Goal: Transaction & Acquisition: Purchase product/service

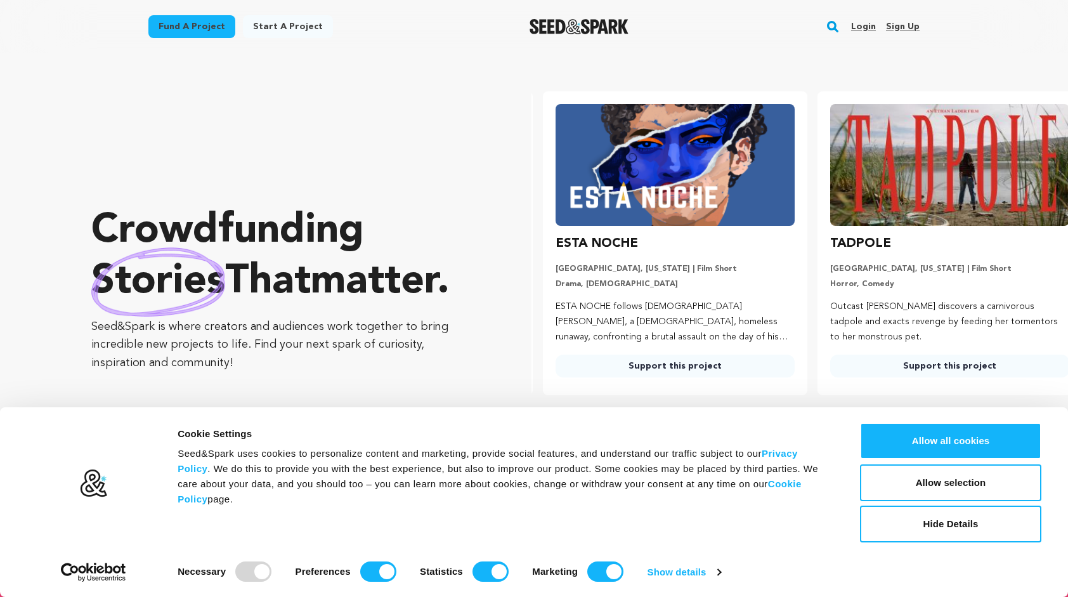
scroll to position [0, 284]
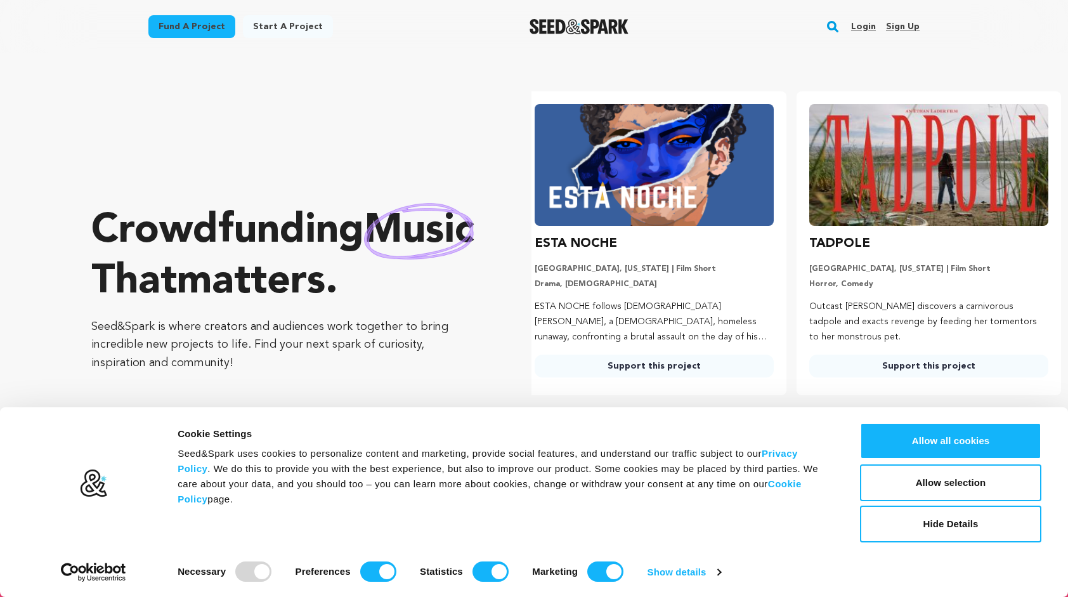
click at [870, 25] on link "Login" at bounding box center [863, 26] width 25 height 20
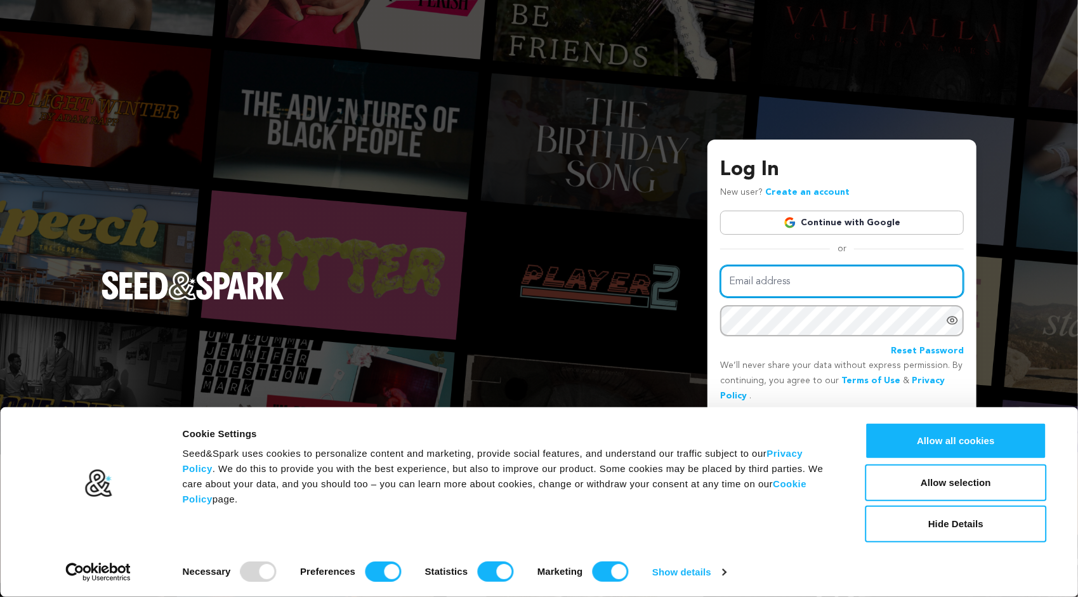
click at [792, 281] on input "Email address" at bounding box center [842, 281] width 244 height 32
type input "[EMAIL_ADDRESS][DOMAIN_NAME]"
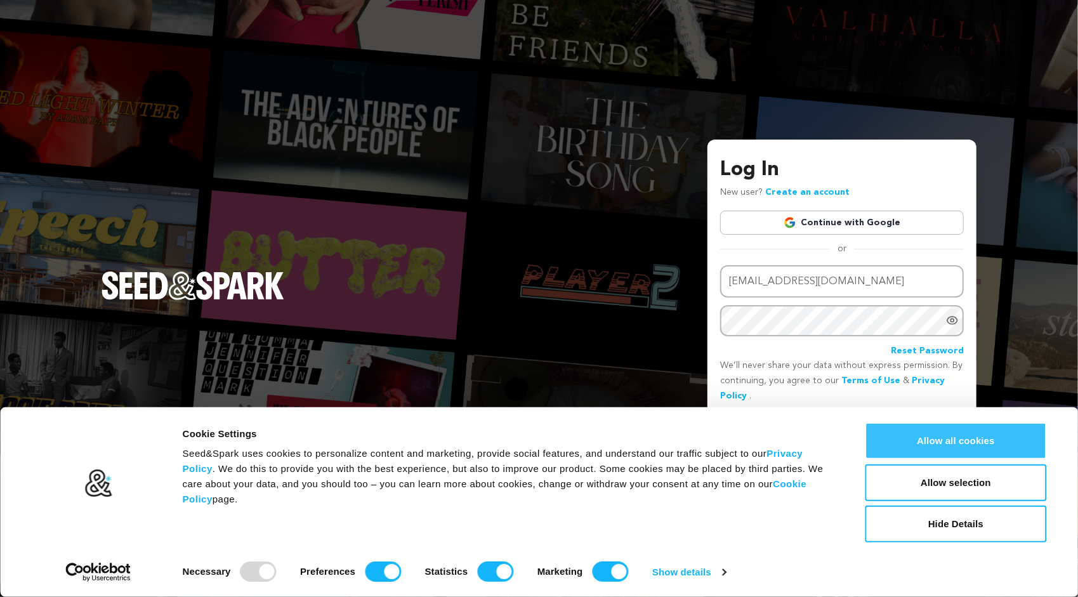
click at [983, 443] on button "Allow all cookies" at bounding box center [955, 441] width 181 height 37
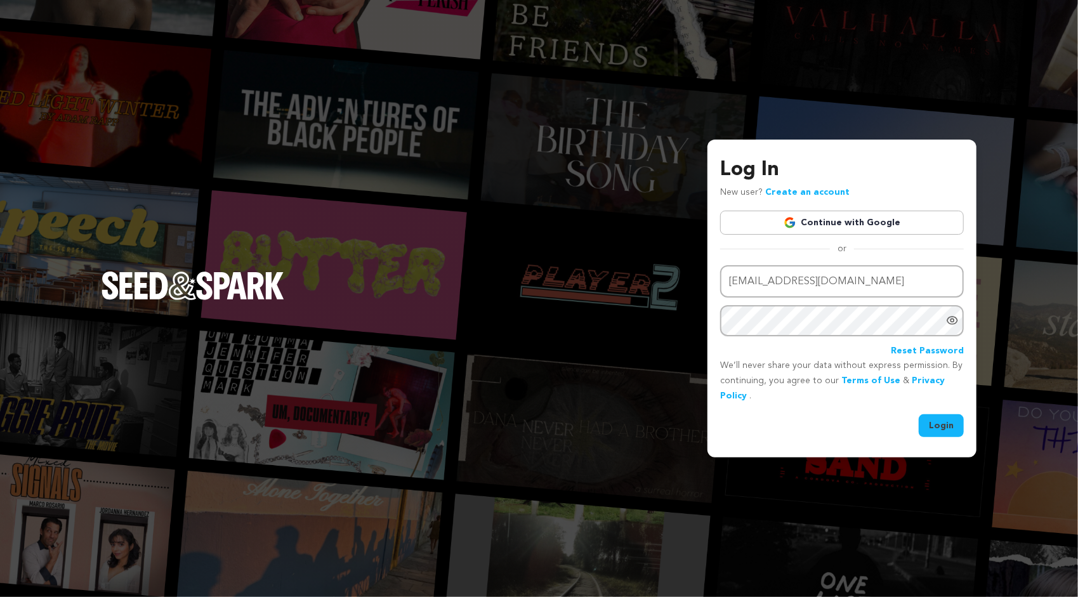
click at [943, 425] on button "Login" at bounding box center [941, 425] width 45 height 23
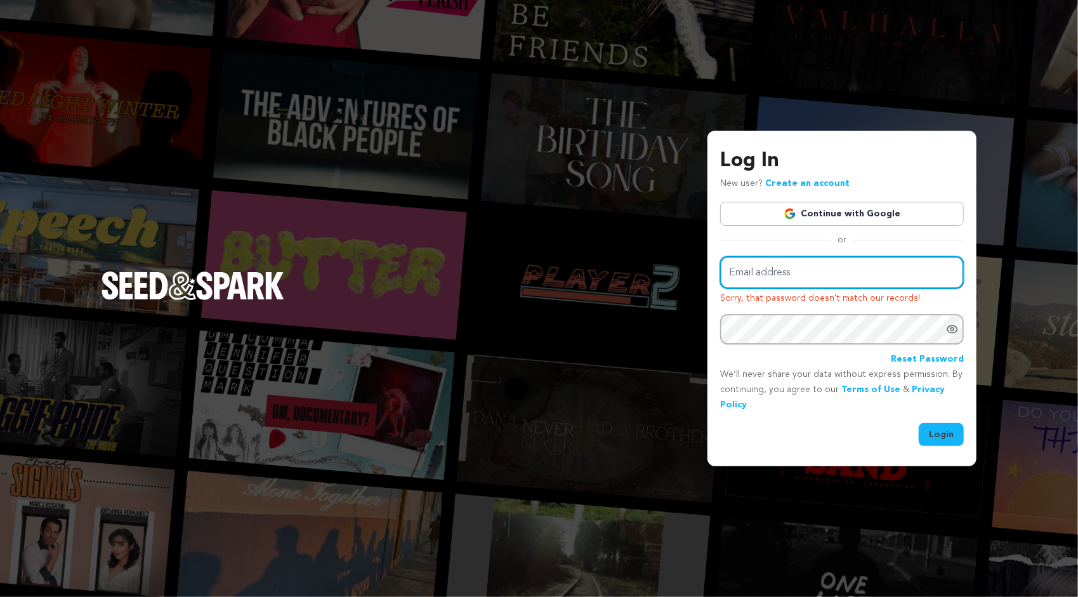
click at [874, 269] on input "Email address" at bounding box center [842, 272] width 244 height 32
type input "[EMAIL_ADDRESS][DOMAIN_NAME]"
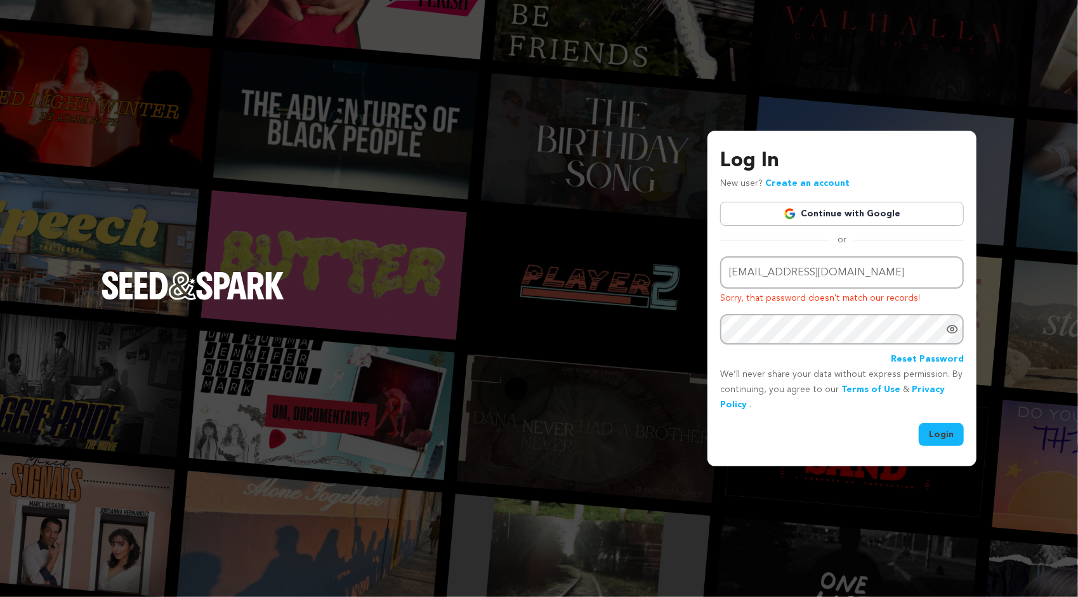
click at [961, 437] on button "Login" at bounding box center [941, 434] width 45 height 23
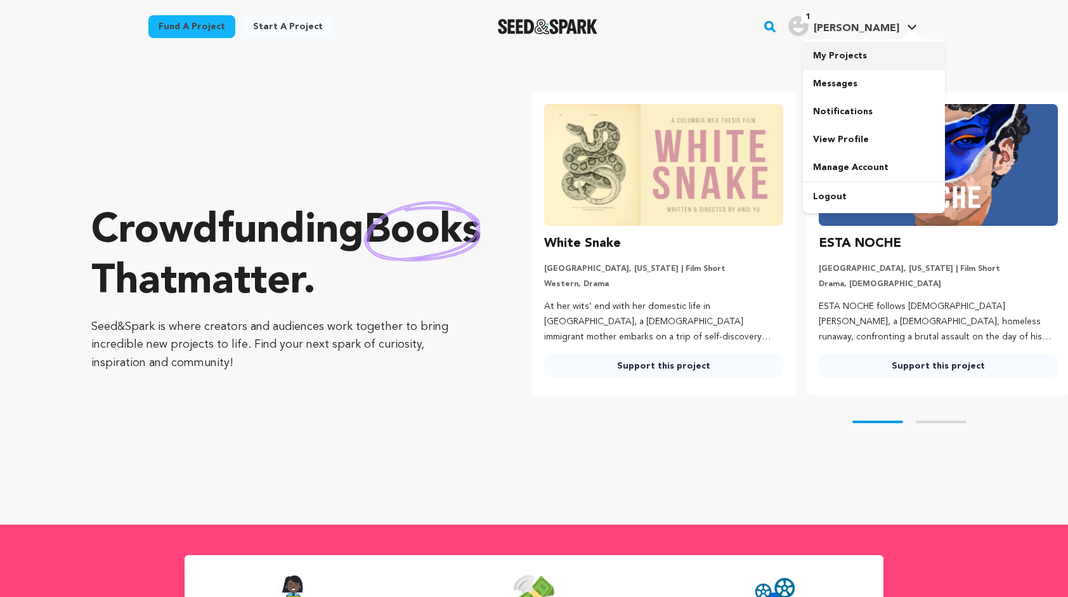
click at [829, 62] on link "My Projects" at bounding box center [874, 56] width 142 height 28
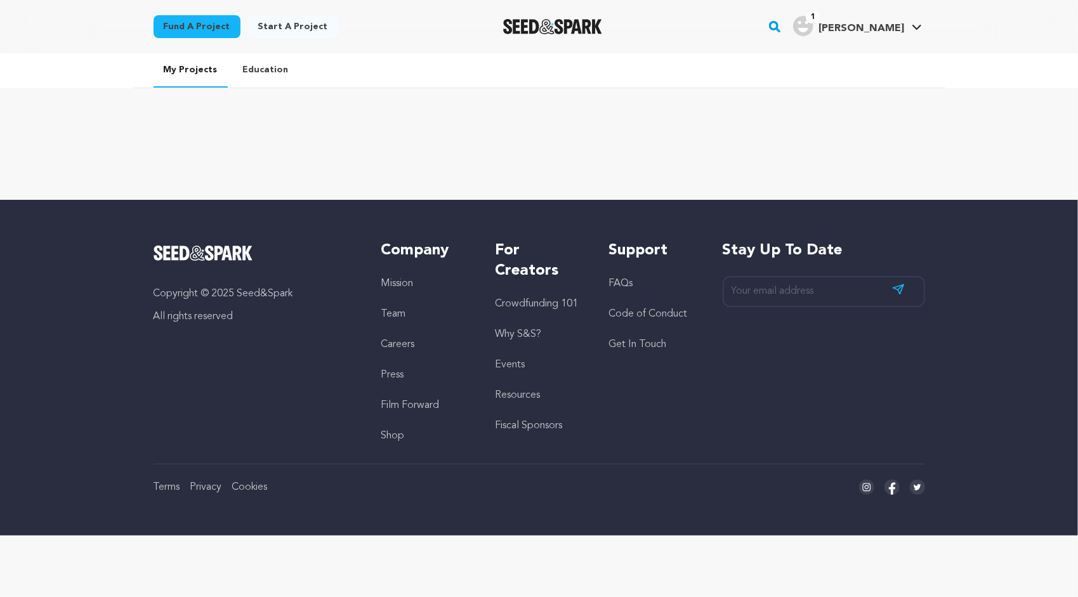
click at [214, 25] on link "Fund a project" at bounding box center [197, 26] width 87 height 23
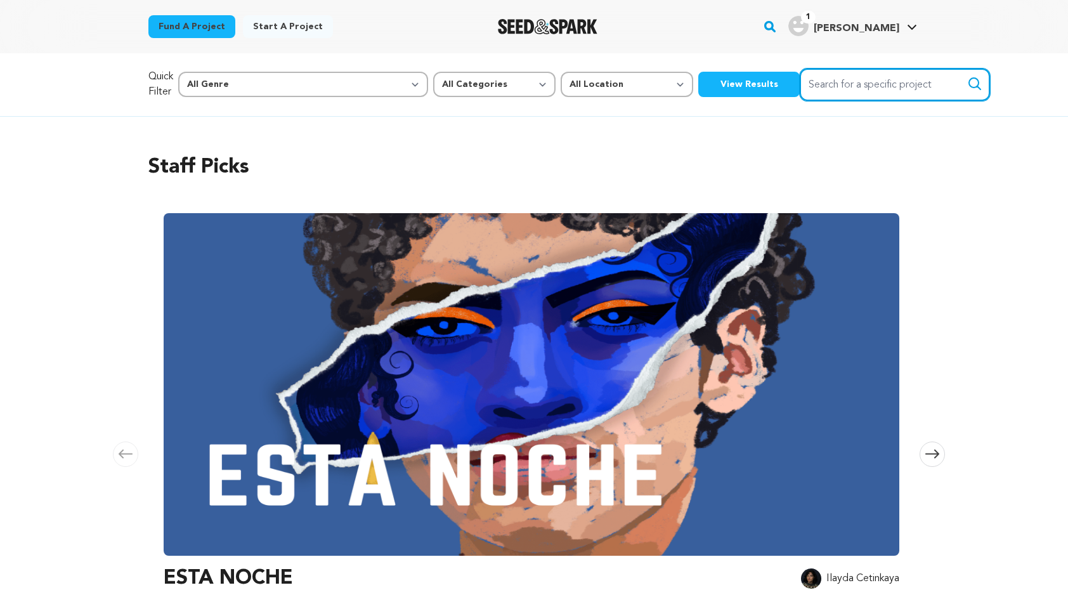
click at [831, 81] on input "Search for a specific project" at bounding box center [895, 85] width 190 height 32
type input "lex talionis"
click at [968, 76] on button "Search" at bounding box center [975, 83] width 15 height 15
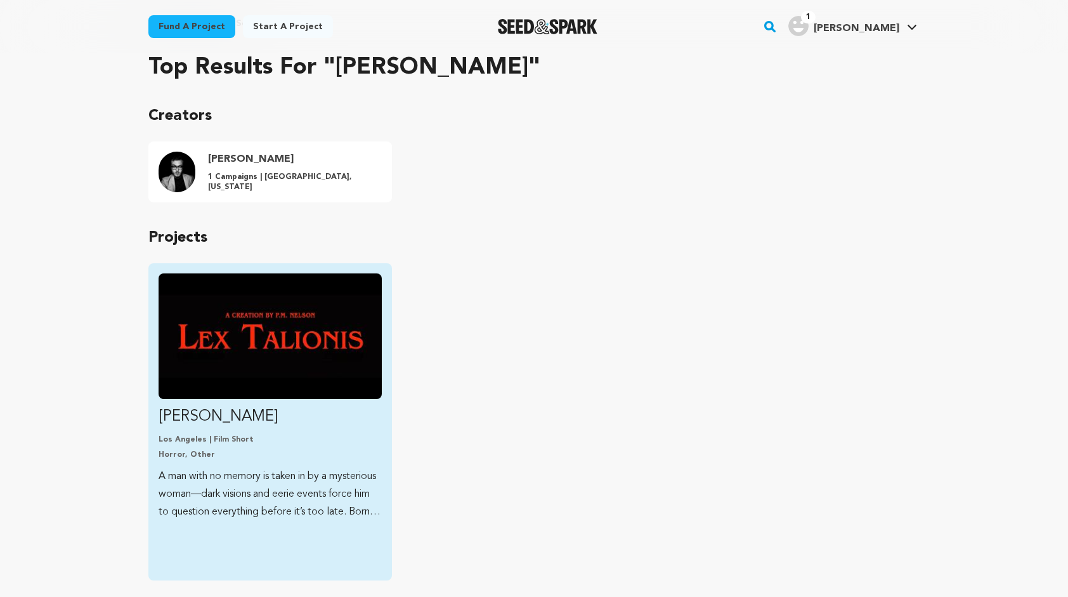
scroll to position [128, 0]
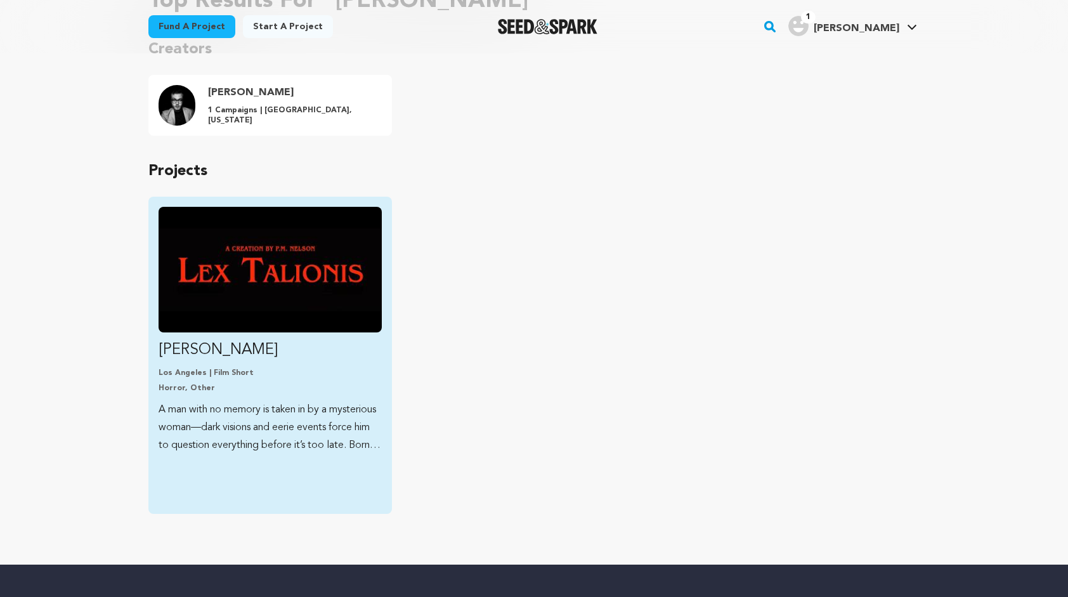
click at [343, 368] on p "Los Angeles | Film Short" at bounding box center [270, 373] width 223 height 10
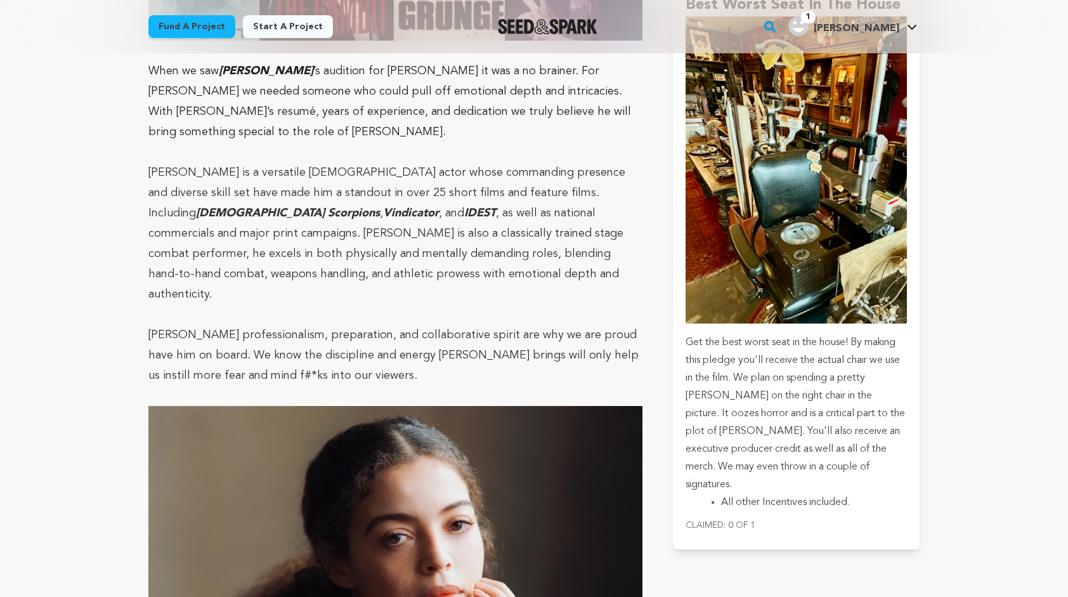
scroll to position [4938, 0]
click at [693, 437] on p "Get the best worst seat in the house! By making this pledge you'll receive the …" at bounding box center [796, 413] width 221 height 160
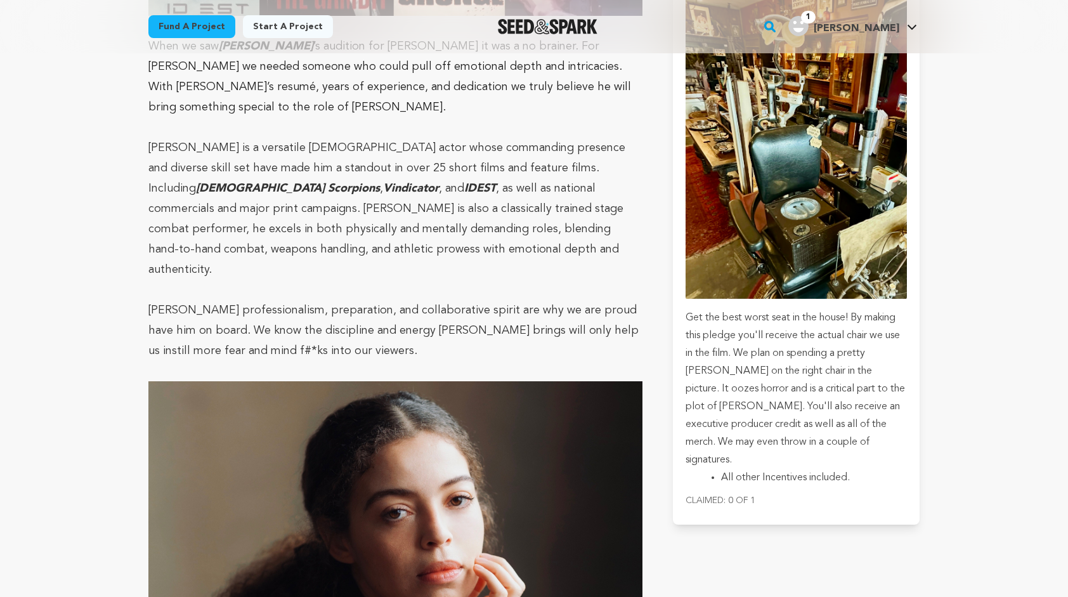
scroll to position [4970, 0]
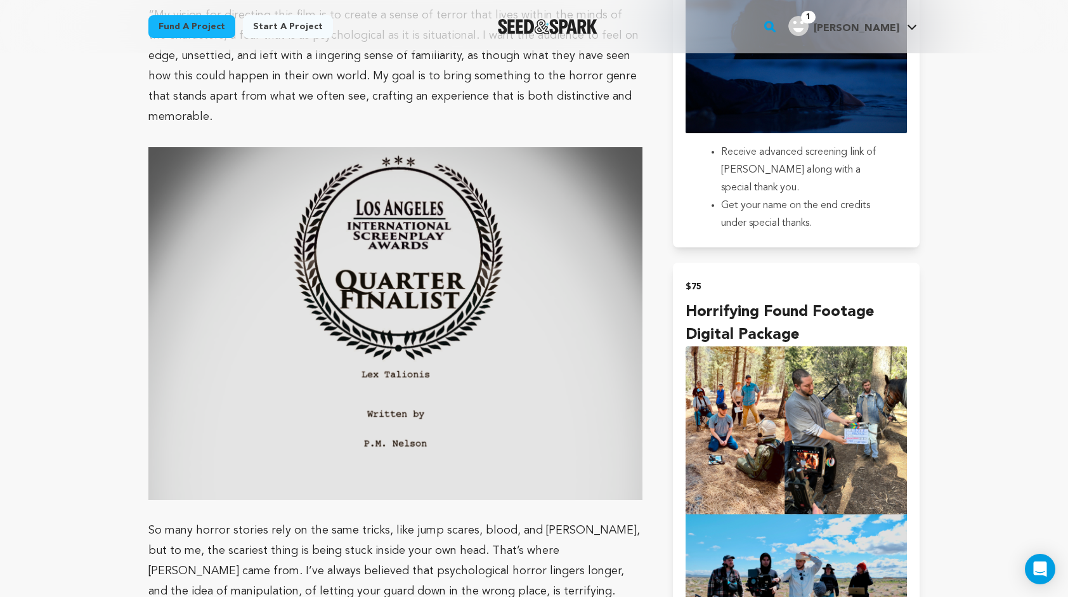
scroll to position [1653, 0]
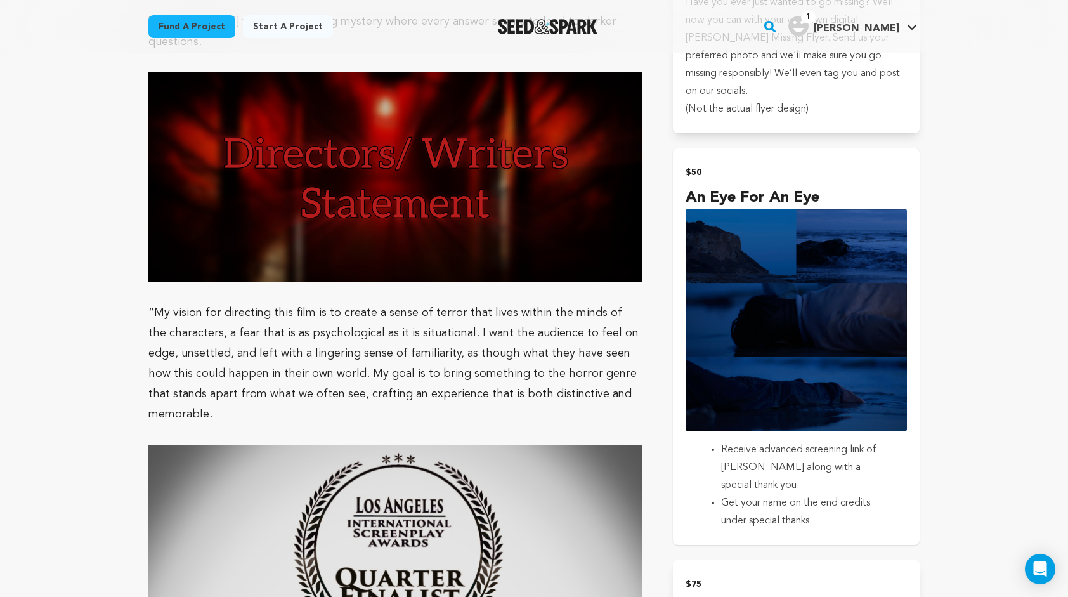
click at [721, 462] on ul "Receive advanced screening link of [PERSON_NAME] along with a special thank you…" at bounding box center [796, 485] width 221 height 89
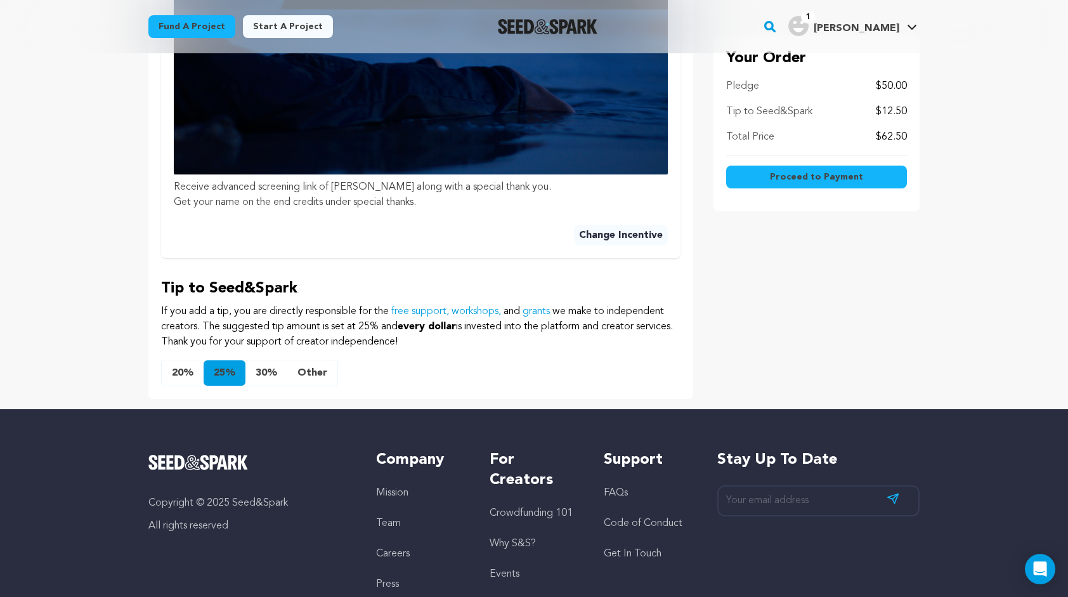
scroll to position [733, 0]
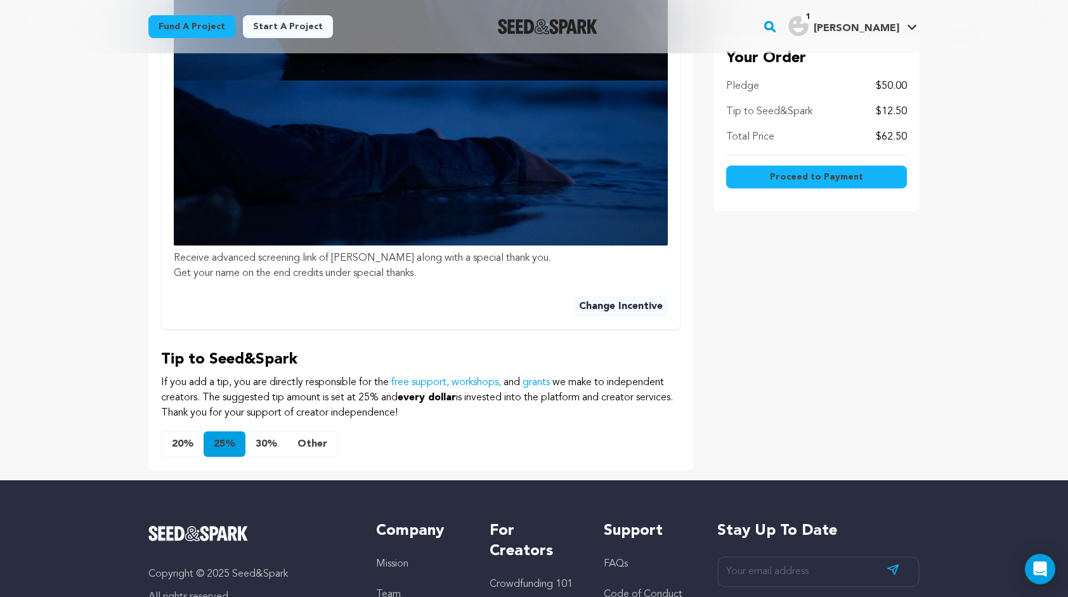
click at [311, 447] on button "Other" at bounding box center [312, 443] width 50 height 25
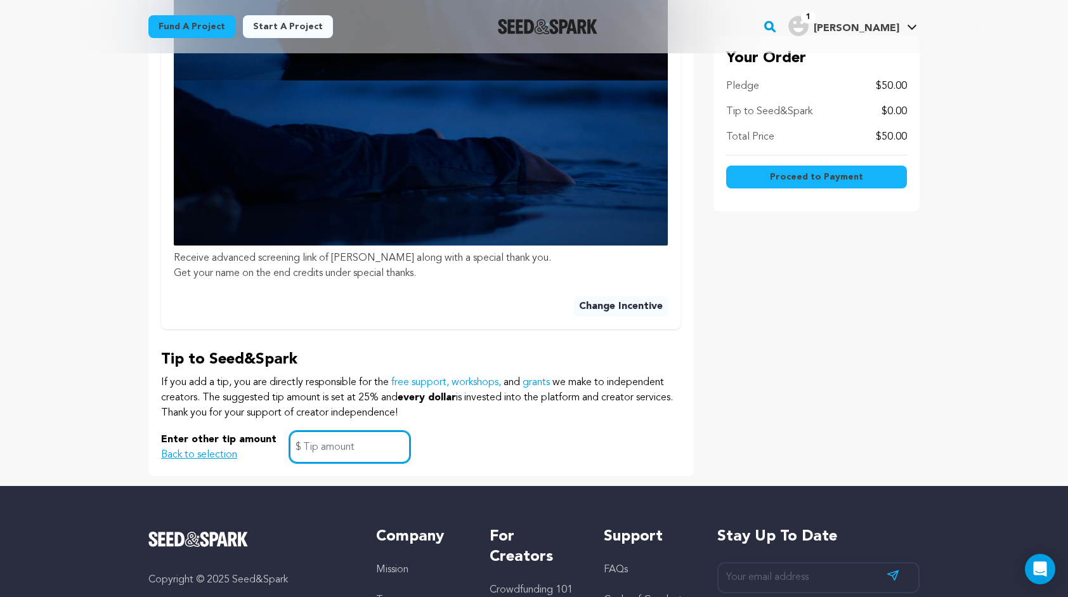
click at [312, 438] on input "text" at bounding box center [349, 447] width 121 height 32
type input "0"
click button "$15 or more Scream All You Want! Special social media shout. Any amount helps a…" at bounding box center [0, 0] width 0 height 0
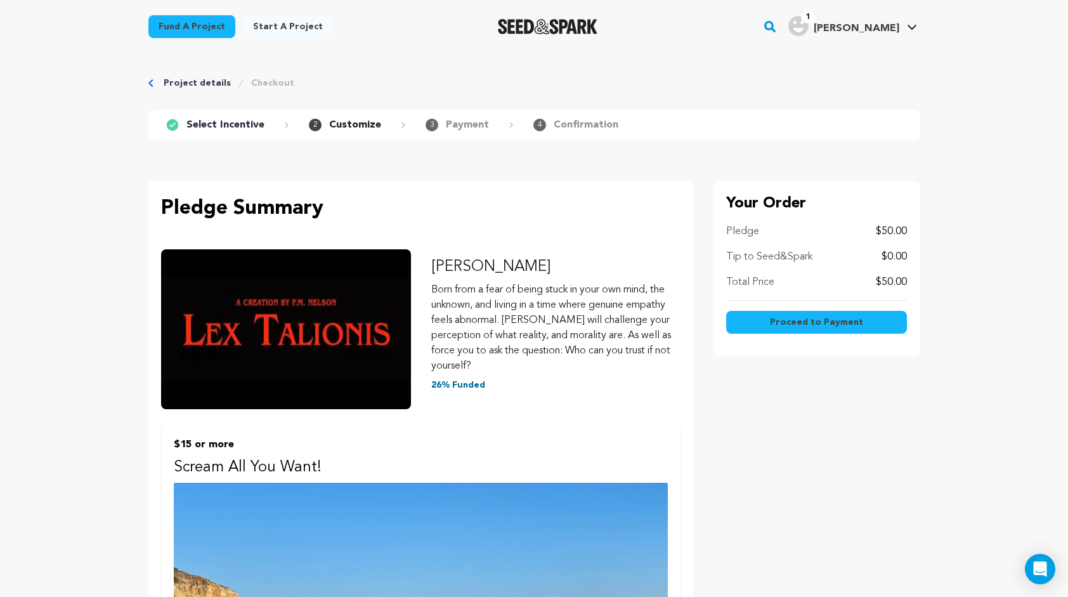
scroll to position [0, 0]
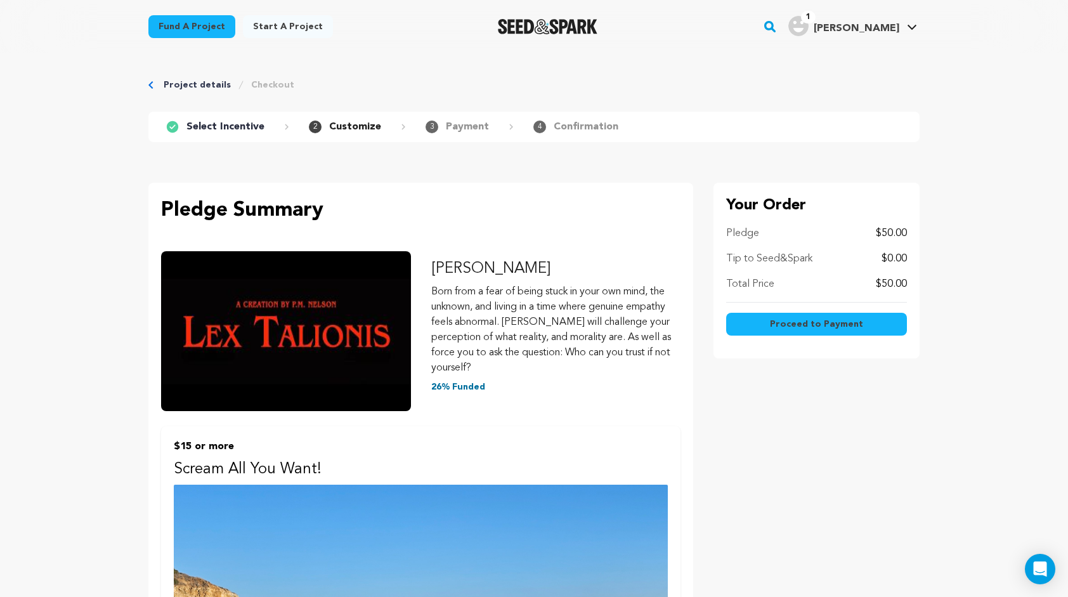
click at [767, 328] on button "Proceed to Payment" at bounding box center [816, 324] width 181 height 23
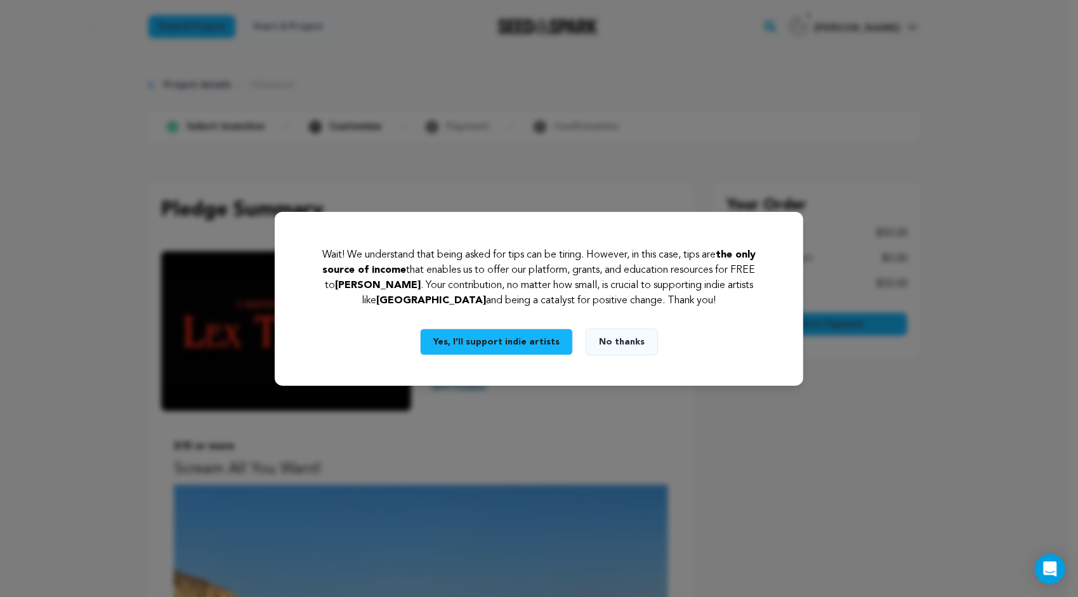
click at [535, 346] on button "Yes, I’ll support indie artists" at bounding box center [496, 342] width 153 height 27
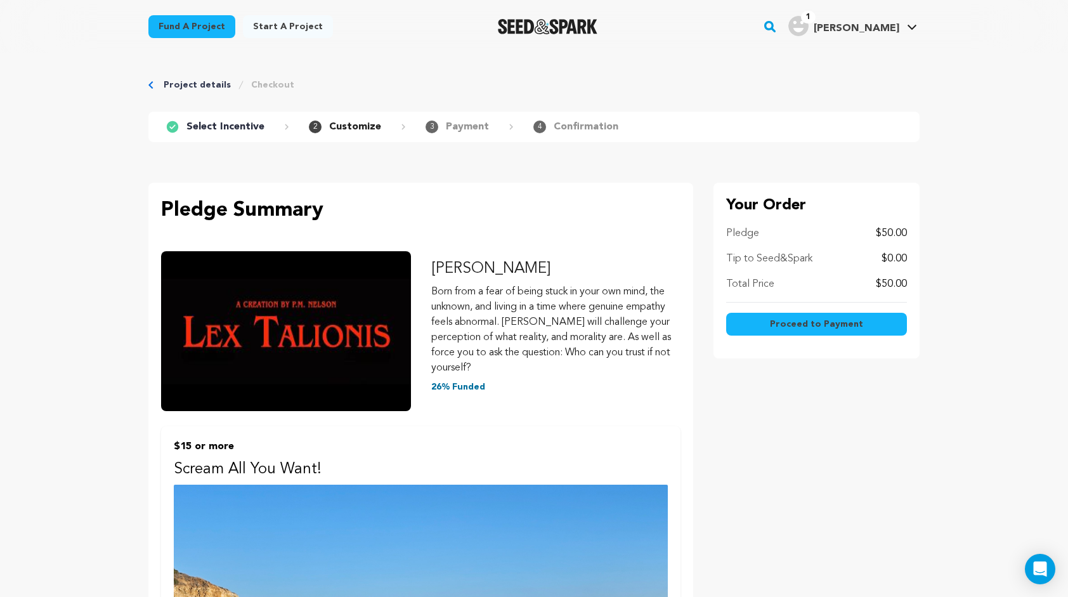
scroll to position [879, 0]
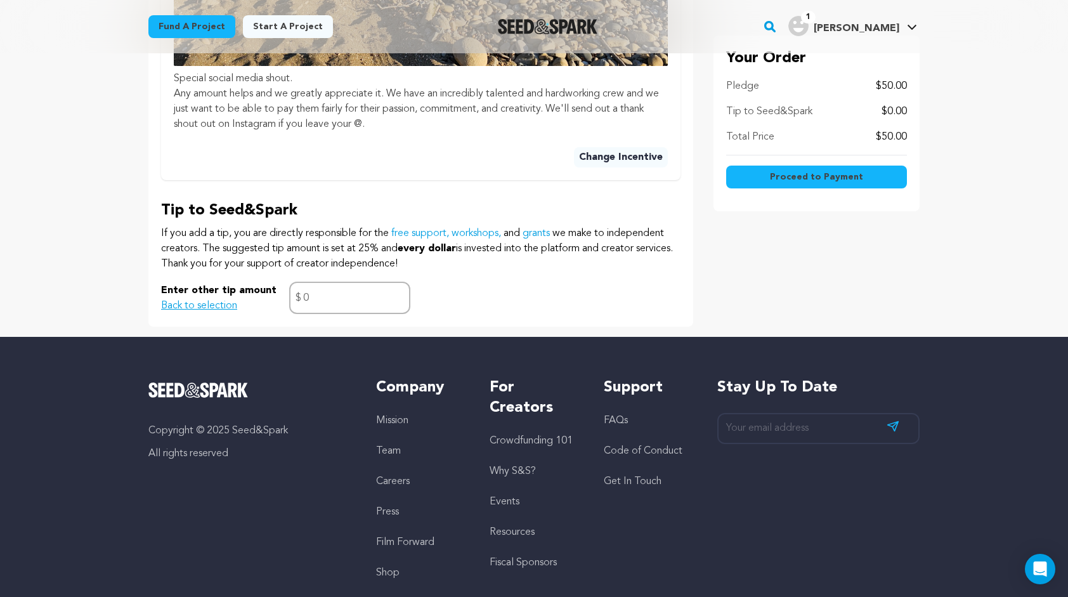
click at [825, 180] on span "Proceed to Payment" at bounding box center [816, 177] width 93 height 13
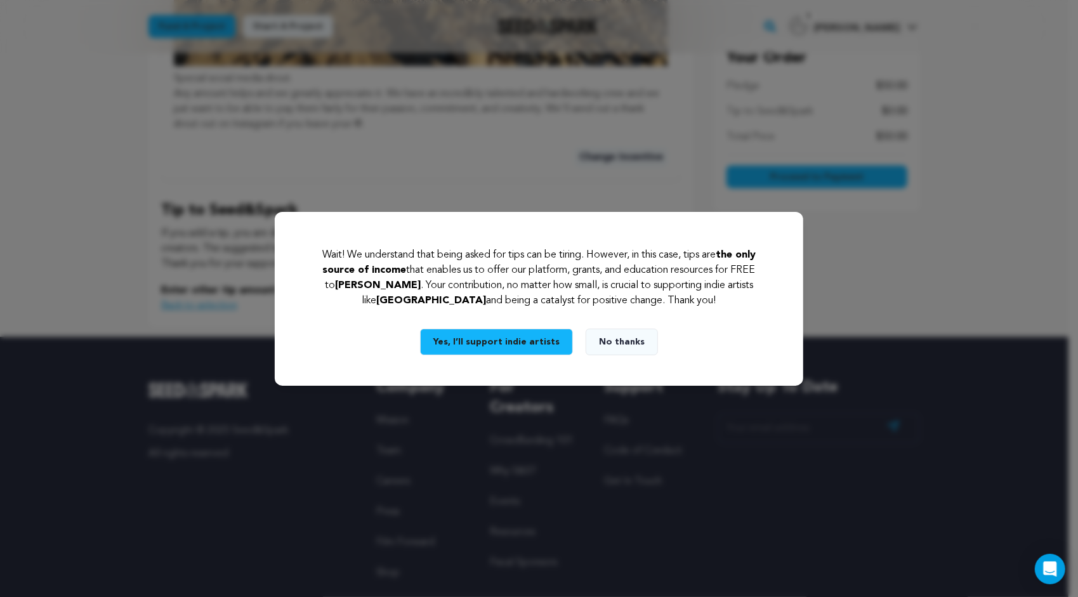
click at [617, 338] on button "No thanks" at bounding box center [622, 342] width 72 height 27
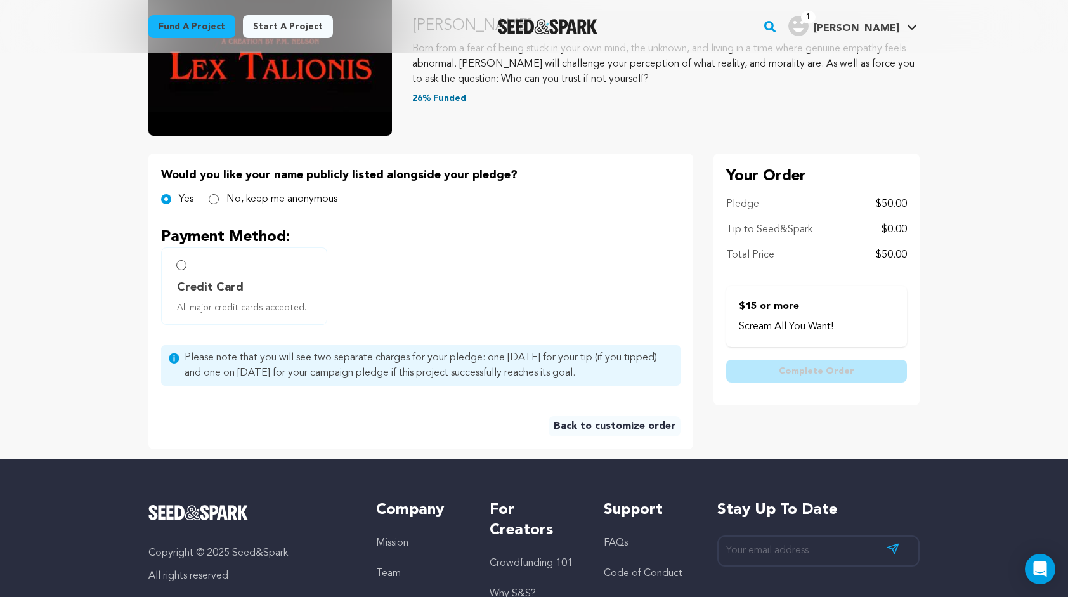
scroll to position [169, 0]
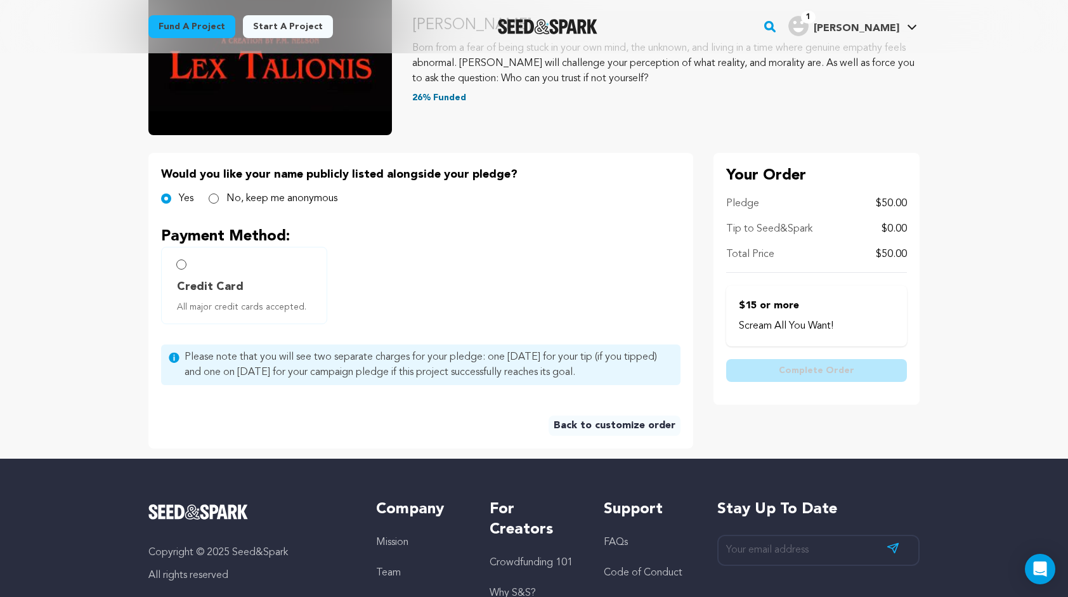
click at [218, 195] on div "No, keep me anonymous" at bounding box center [273, 198] width 129 height 15
click at [209, 199] on input "No, keep me anonymous" at bounding box center [214, 199] width 10 height 10
radio input "true"
click at [166, 199] on input "Yes" at bounding box center [166, 199] width 10 height 10
radio input "true"
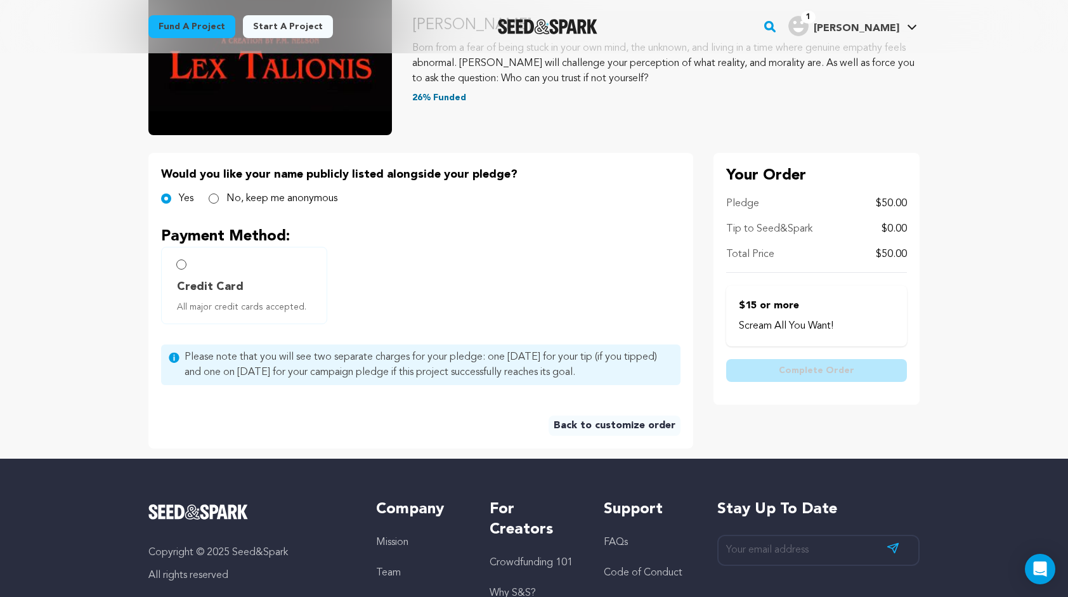
click at [180, 272] on label "Credit Card All major credit cards accepted." at bounding box center [244, 285] width 166 height 77
radio input "true"
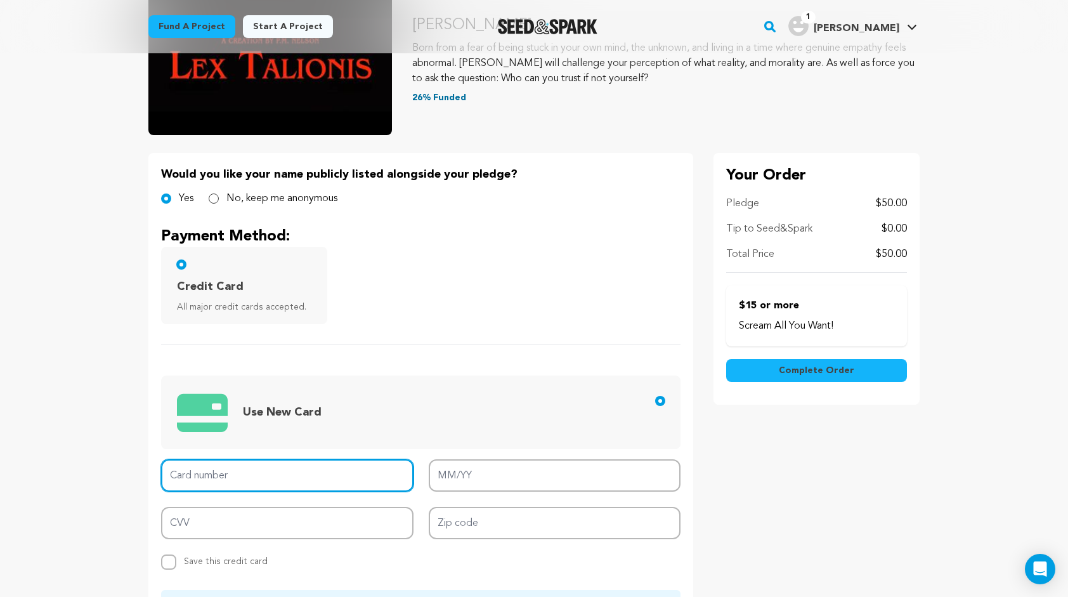
click at [223, 475] on input "Card number" at bounding box center [287, 475] width 253 height 32
click at [208, 477] on input "Card number" at bounding box center [287, 475] width 253 height 32
click at [103, 489] on main "Fund a project Start a project Search" at bounding box center [534, 435] width 1068 height 1209
click at [183, 484] on input "Card number" at bounding box center [287, 475] width 253 height 32
type input "93004"
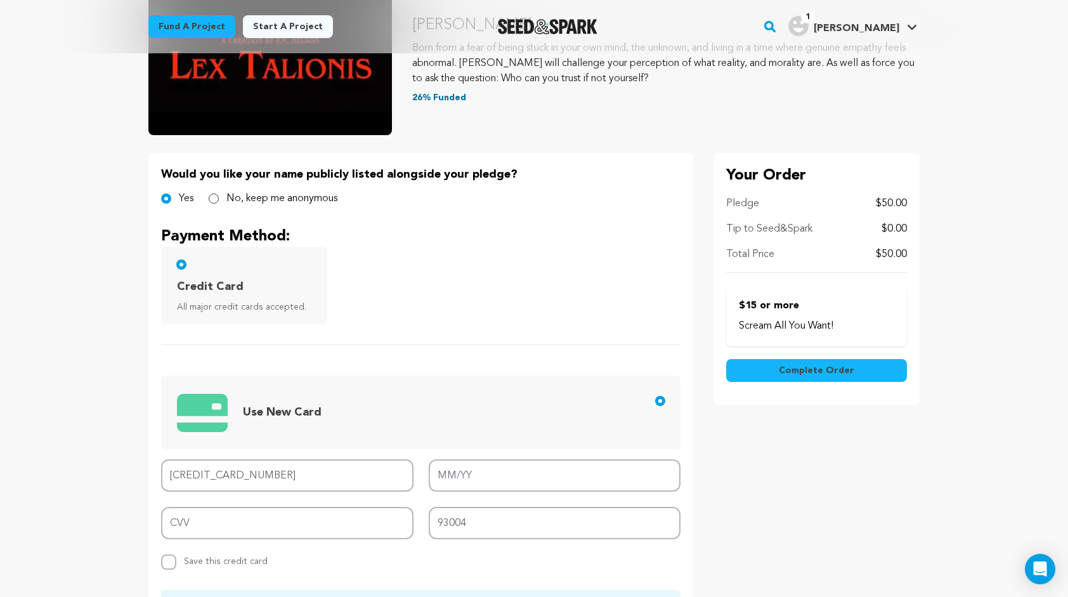
type input "4815 8202 8145 7356"
type input "11/29"
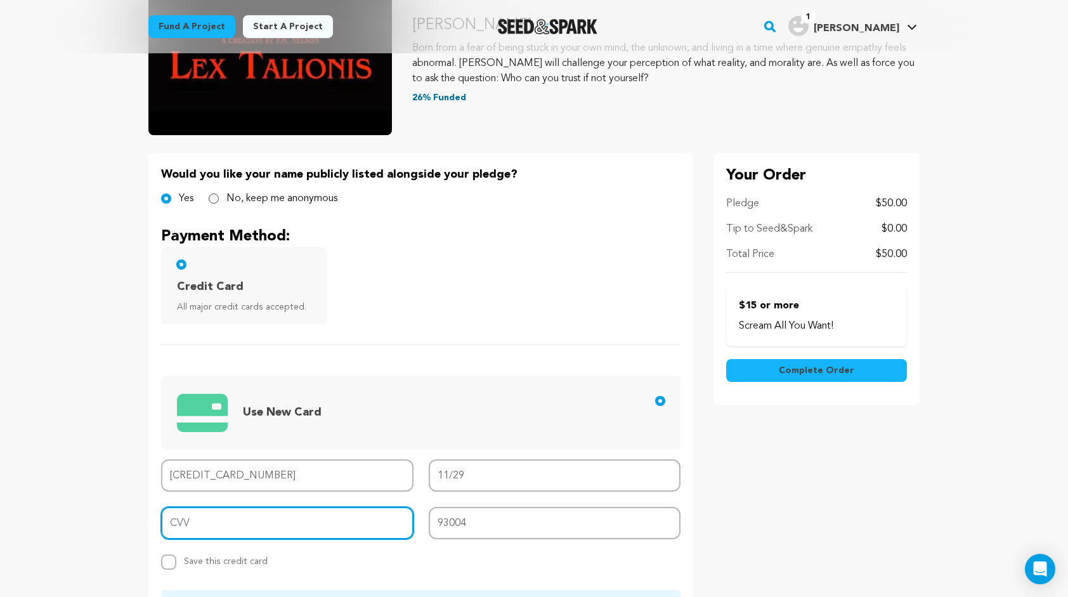
type input "478"
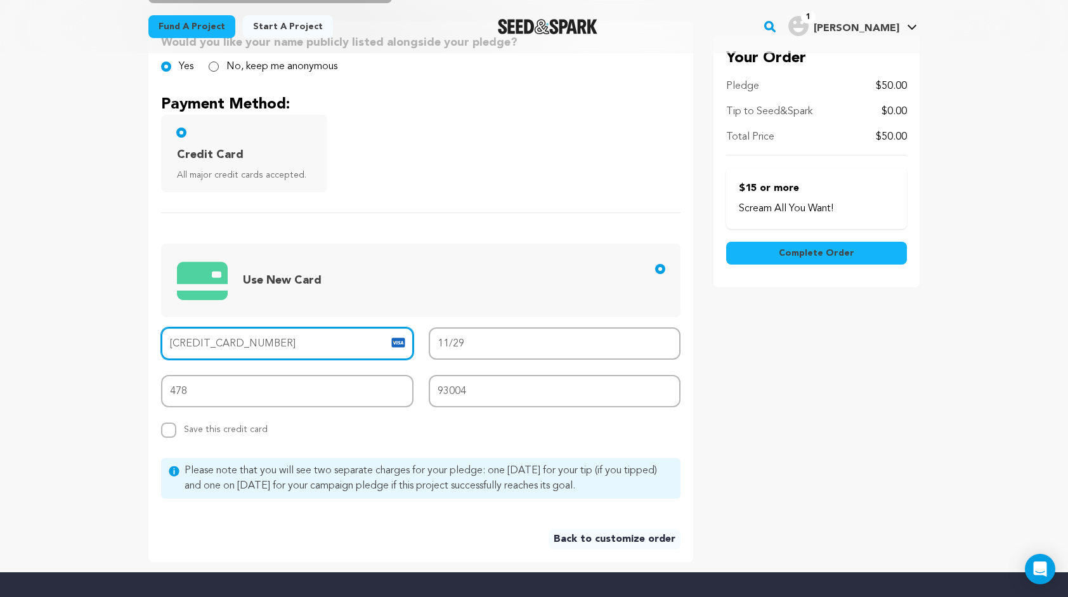
scroll to position [350, 0]
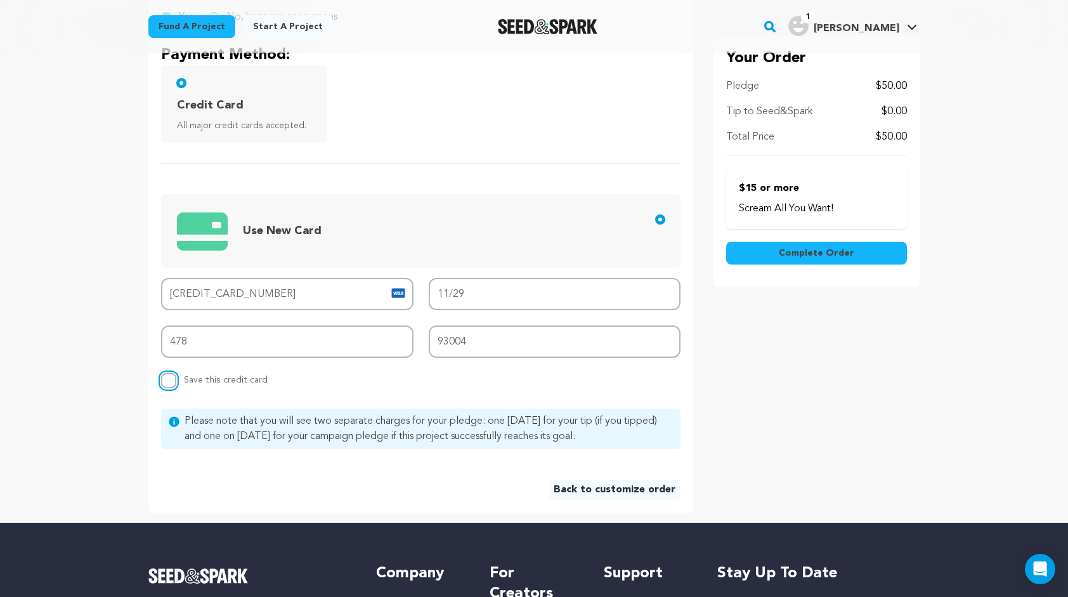
click at [170, 381] on input "Replace saved credit card Save this credit card" at bounding box center [168, 380] width 15 height 15
checkbox input "true"
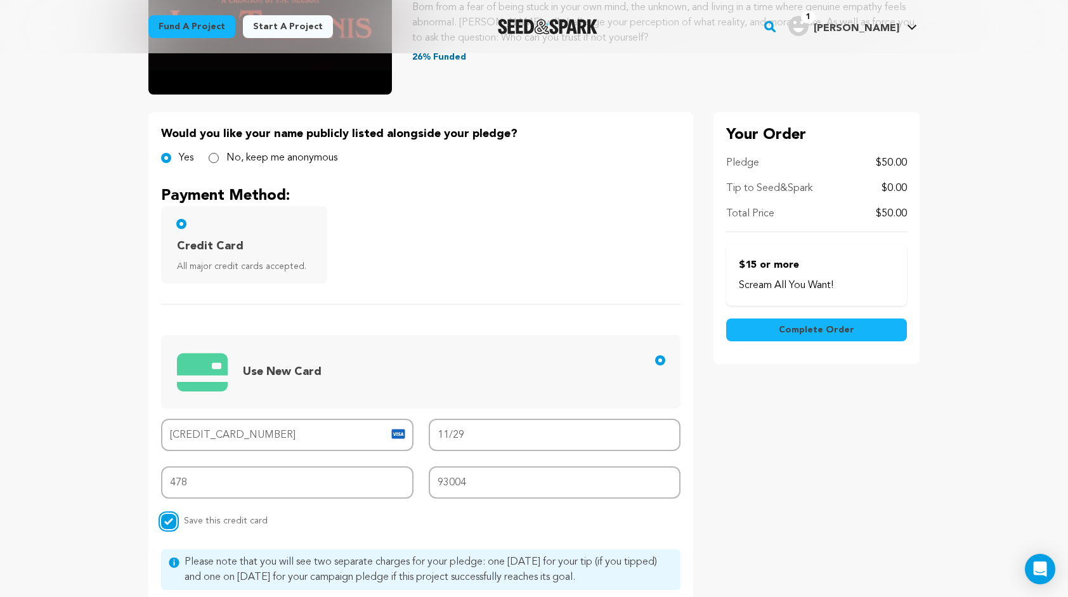
scroll to position [198, 0]
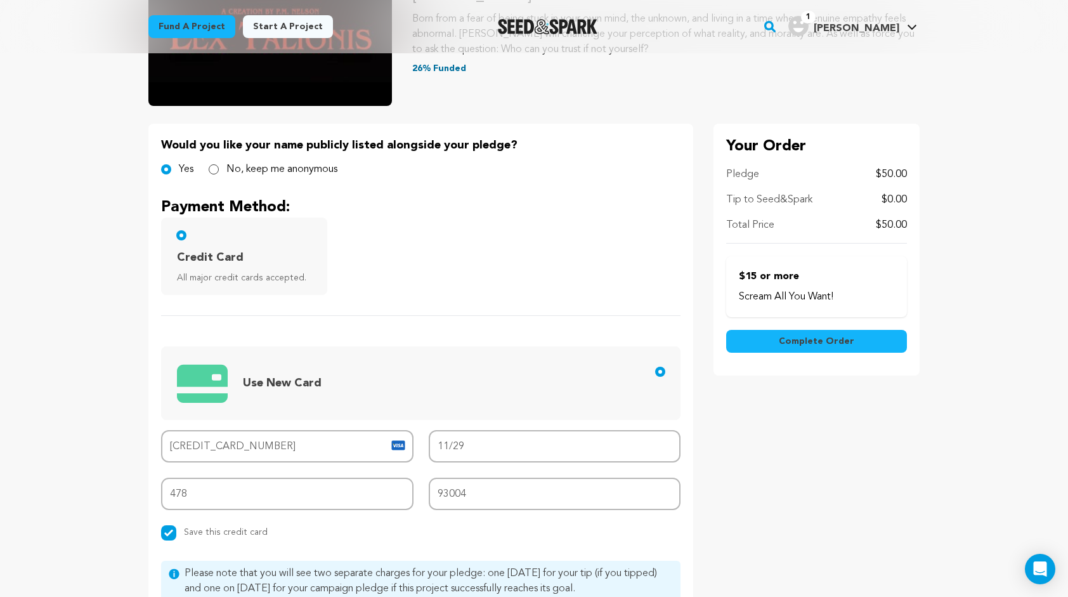
click at [779, 345] on button "Complete Order" at bounding box center [816, 341] width 181 height 23
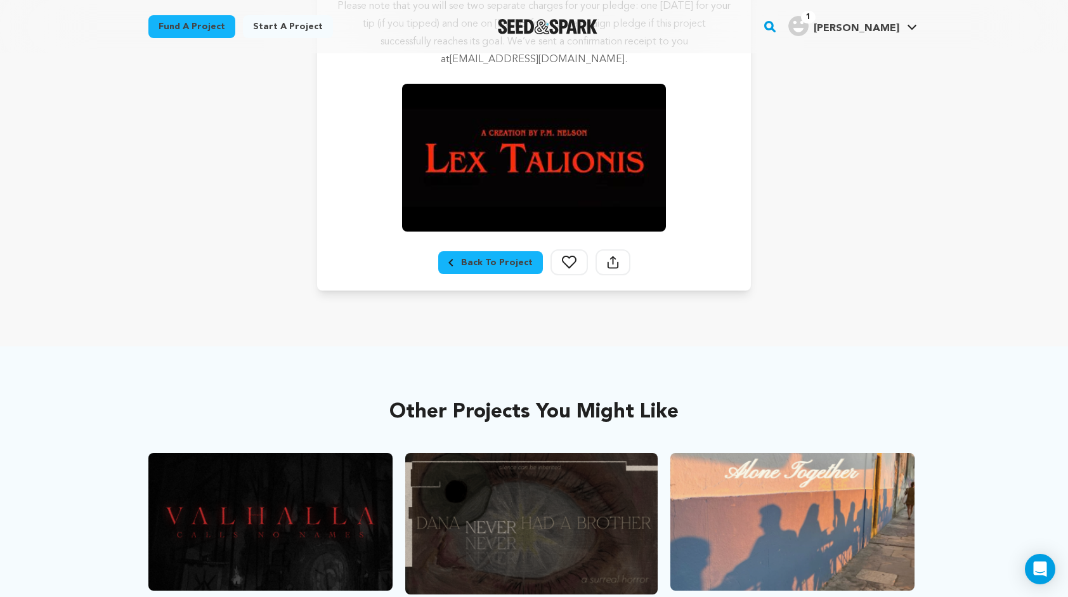
scroll to position [315, 0]
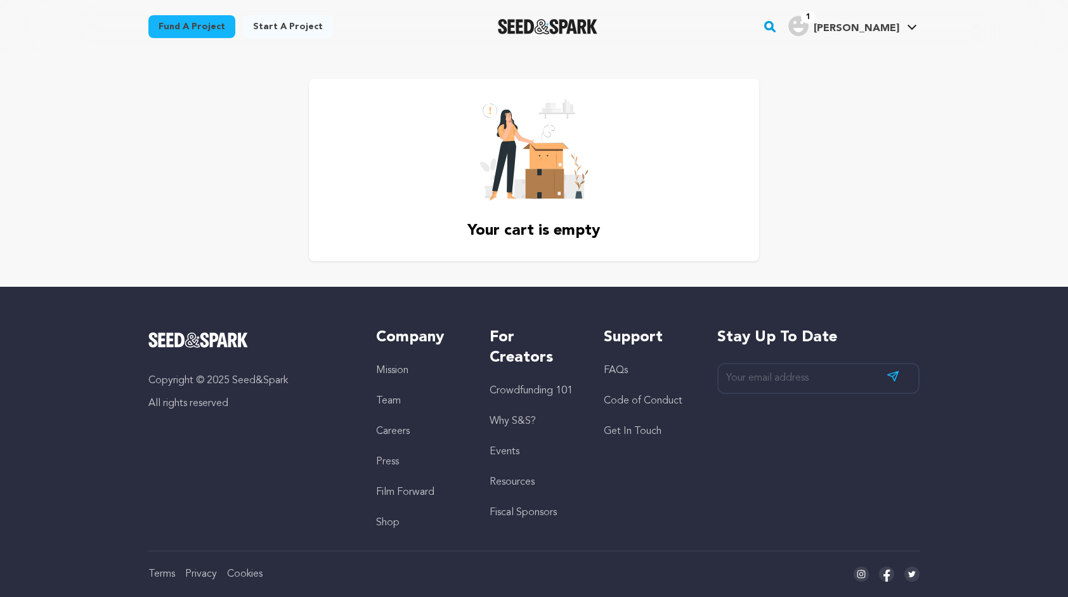
scroll to position [25, 0]
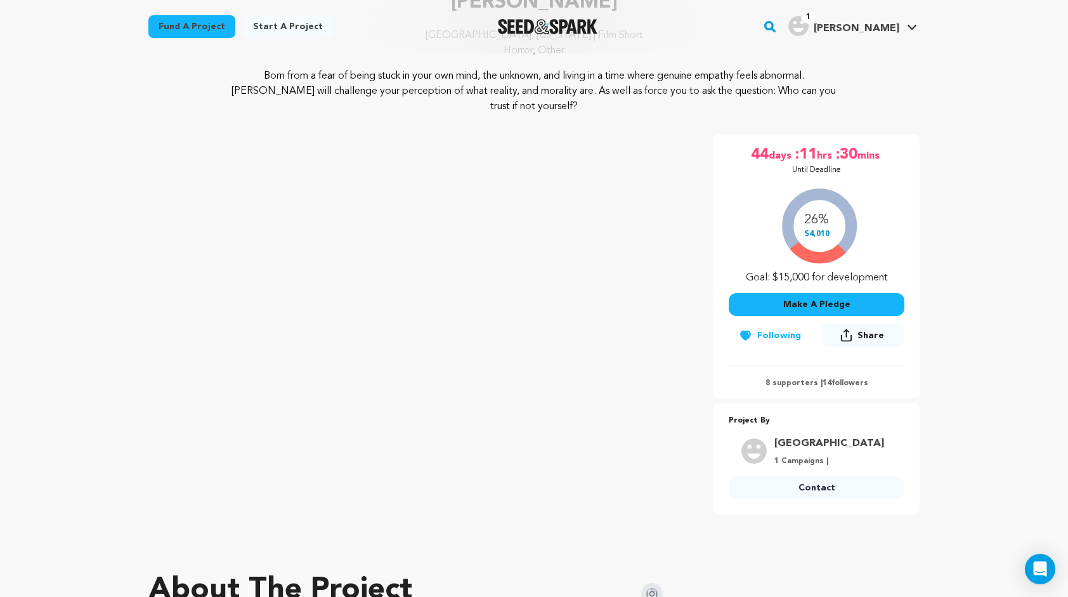
scroll to position [155, 0]
